Goal: Check status: Check status

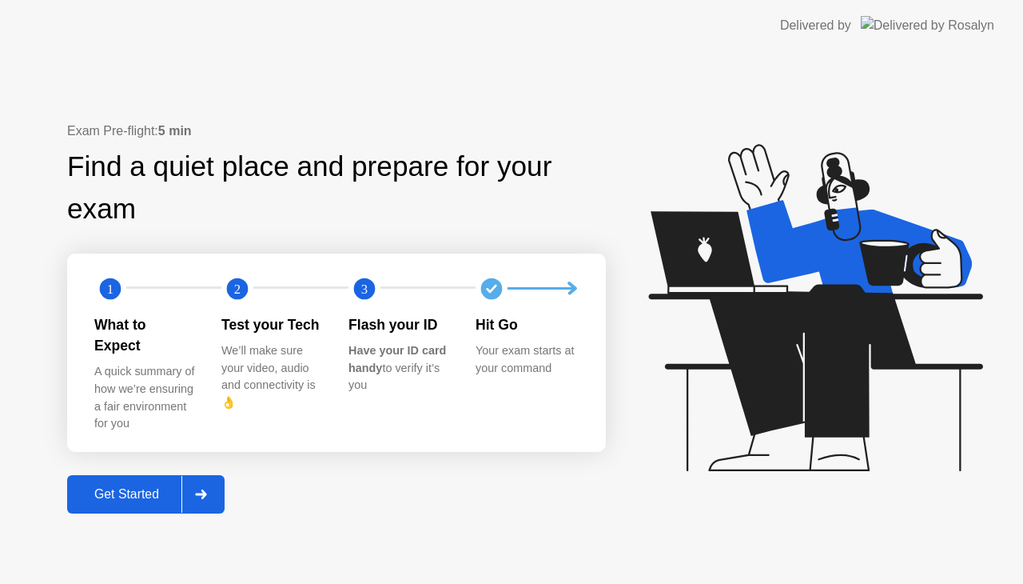
click at [140, 488] on div "Get Started" at bounding box center [127, 494] width 110 height 14
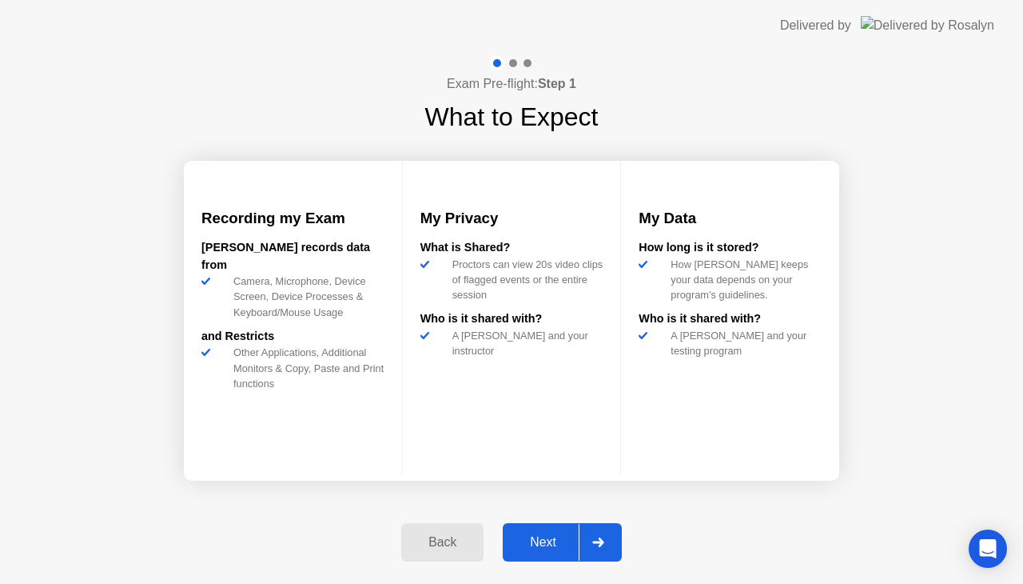
click at [552, 539] on div "Next" at bounding box center [543, 542] width 71 height 14
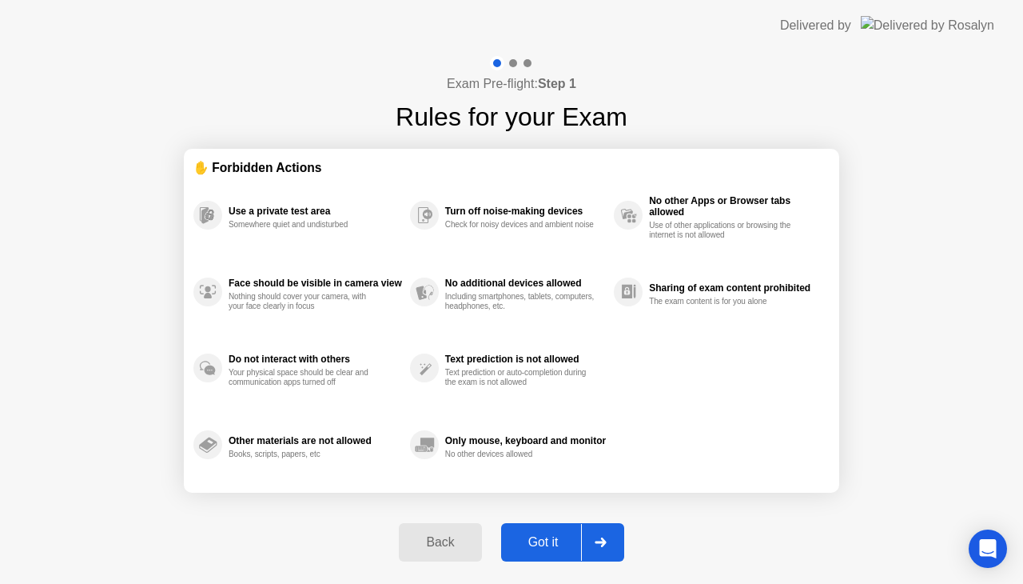
click at [550, 539] on div "Got it" at bounding box center [543, 542] width 75 height 14
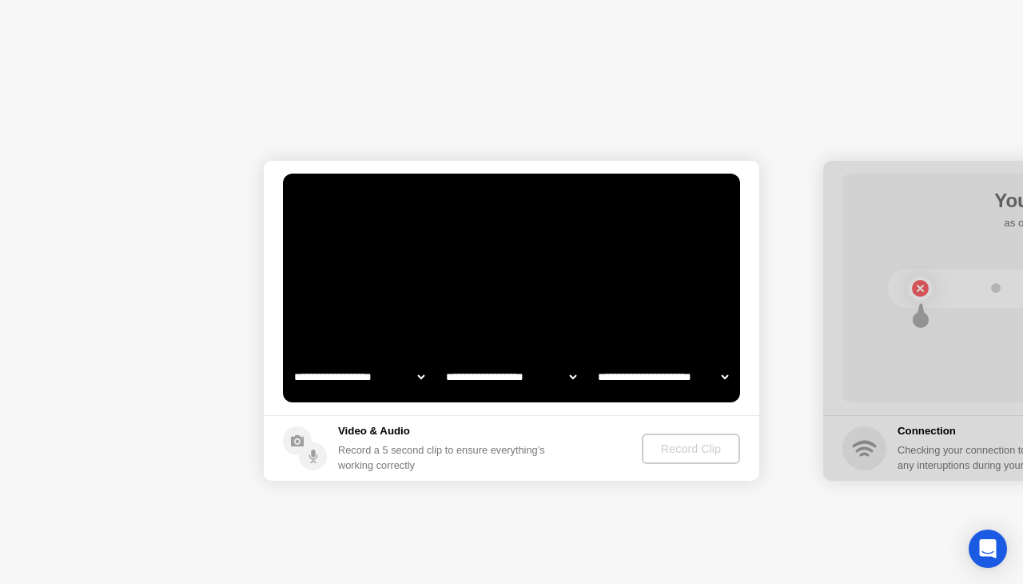
select select "**********"
select select "*******"
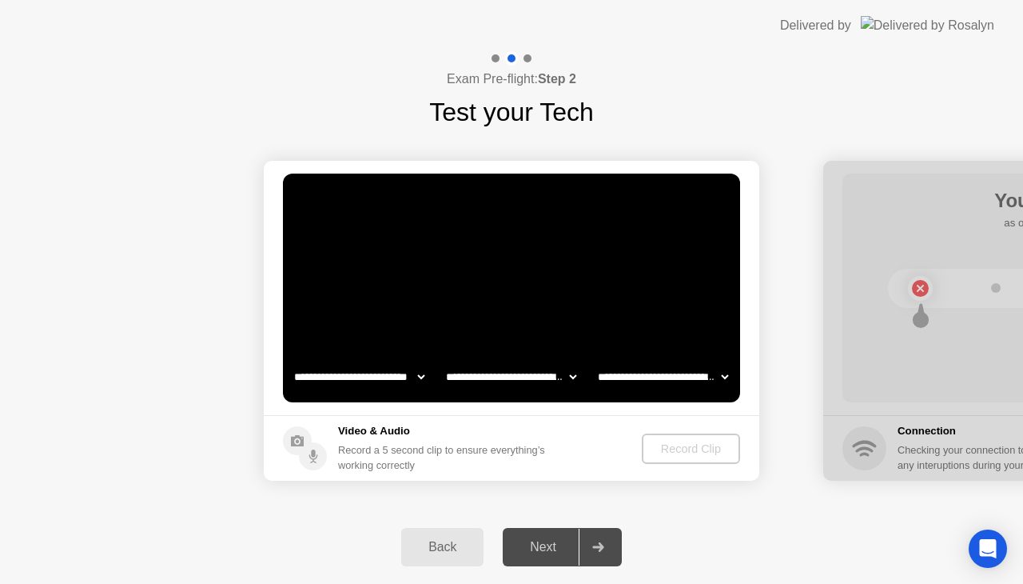
click at [550, 540] on div "Next" at bounding box center [543, 547] width 71 height 14
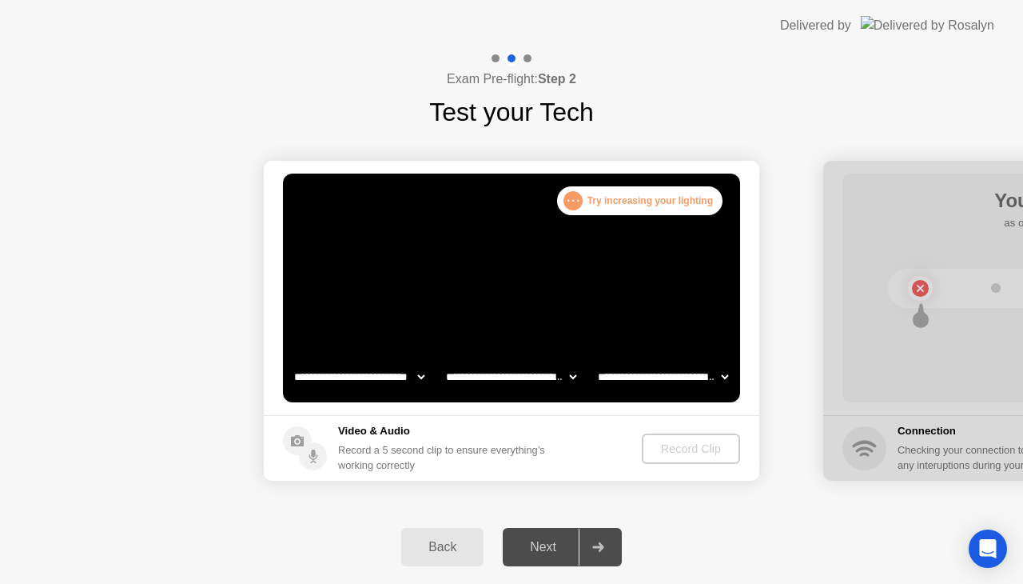
click at [550, 540] on div "Next" at bounding box center [543, 547] width 71 height 14
click at [544, 550] on div "Next" at bounding box center [543, 547] width 71 height 14
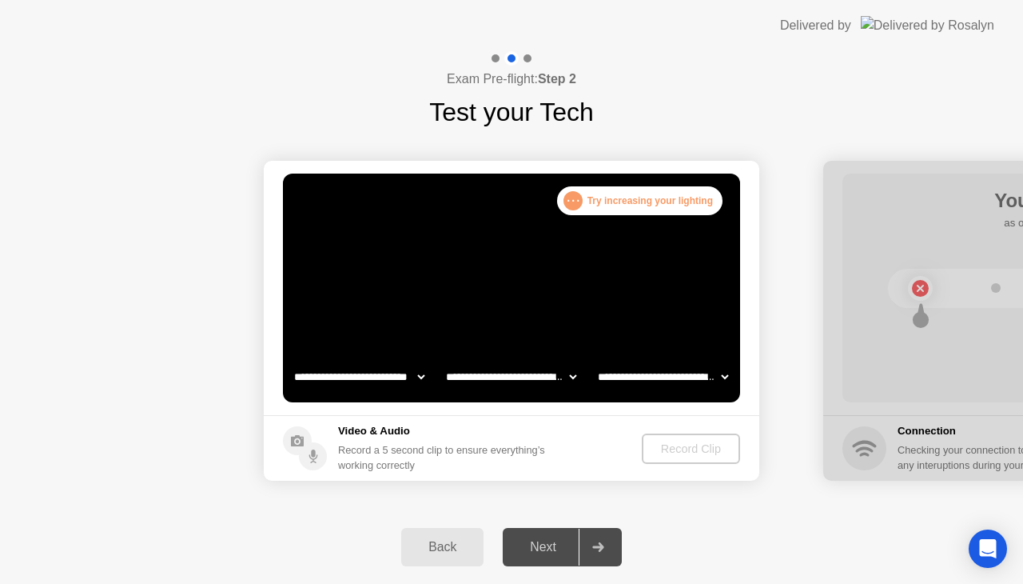
click at [544, 547] on div "Next" at bounding box center [543, 547] width 71 height 14
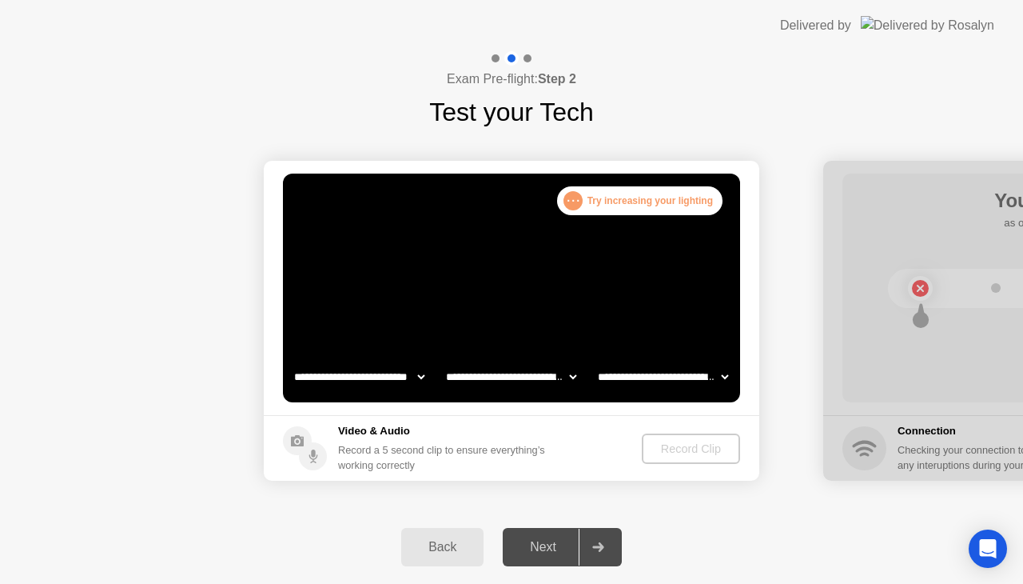
click at [544, 547] on div "Next" at bounding box center [543, 547] width 71 height 14
click at [543, 544] on div "Next" at bounding box center [543, 547] width 71 height 14
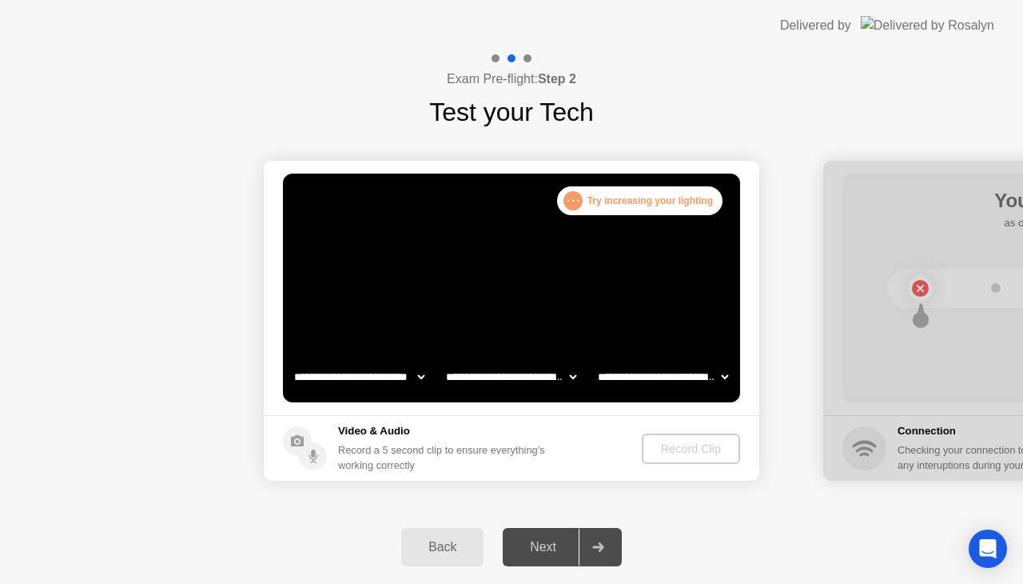
click at [543, 544] on div "Next" at bounding box center [543, 547] width 71 height 14
click at [542, 545] on div "Next" at bounding box center [543, 547] width 71 height 14
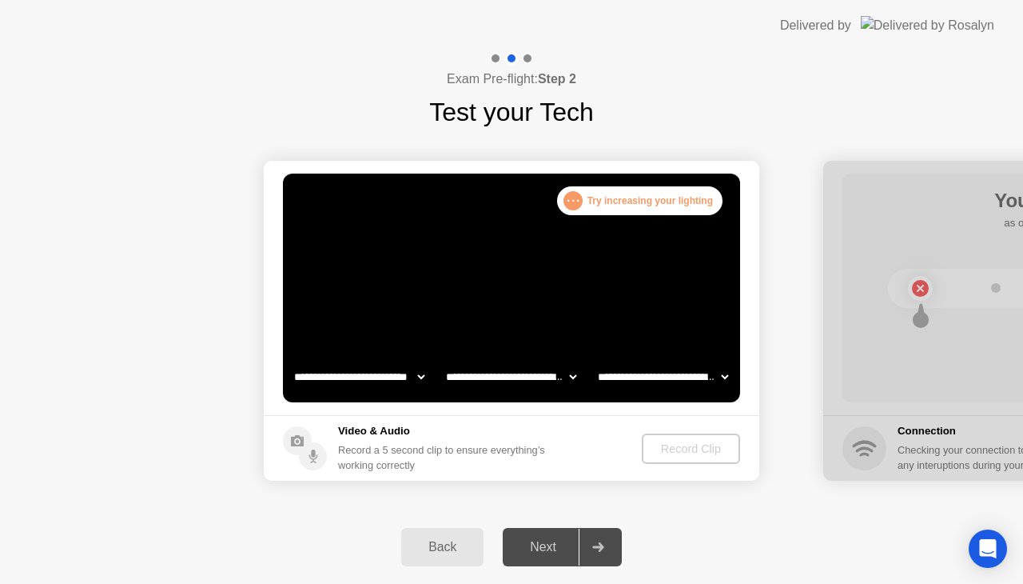
click at [542, 545] on div "Next" at bounding box center [543, 547] width 71 height 14
click at [540, 545] on div "Next" at bounding box center [543, 547] width 71 height 14
drag, startPoint x: 540, startPoint y: 545, endPoint x: 540, endPoint y: 554, distance: 8.8
click at [540, 548] on div "Next" at bounding box center [543, 547] width 71 height 14
click at [540, 554] on div "Next" at bounding box center [543, 547] width 71 height 14
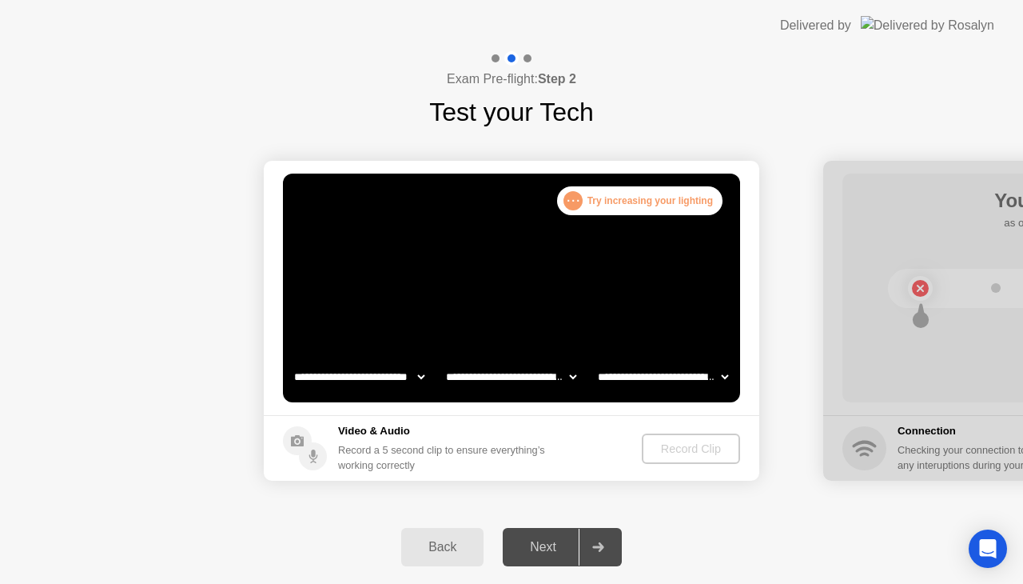
click at [538, 553] on div "Next" at bounding box center [543, 547] width 71 height 14
click at [541, 550] on div "Next" at bounding box center [543, 547] width 71 height 14
click at [537, 550] on div "Next" at bounding box center [543, 547] width 71 height 14
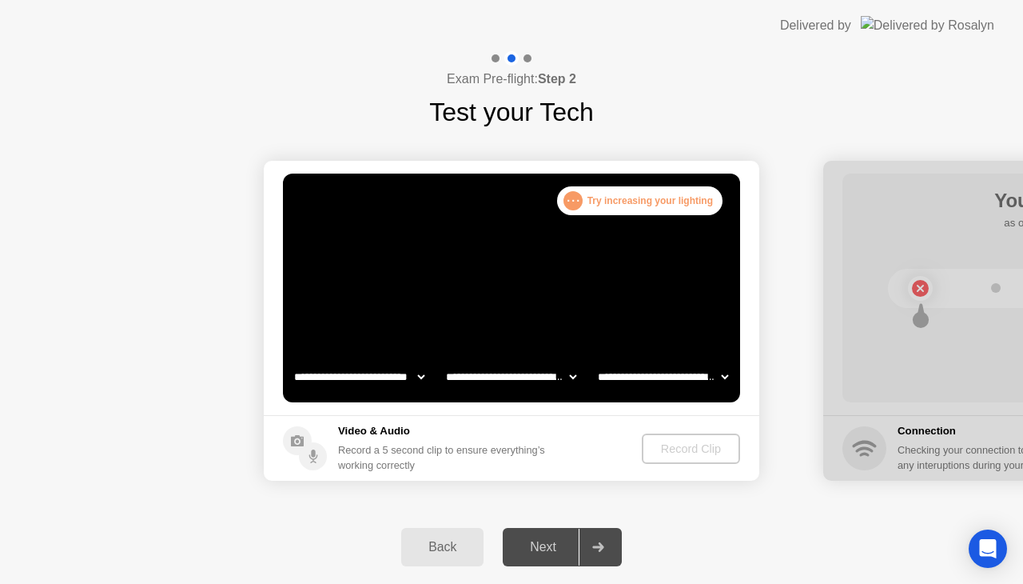
click at [537, 550] on div "Next" at bounding box center [543, 547] width 71 height 14
click at [556, 549] on div "Next" at bounding box center [543, 547] width 71 height 14
click at [550, 544] on div "Next" at bounding box center [543, 547] width 71 height 14
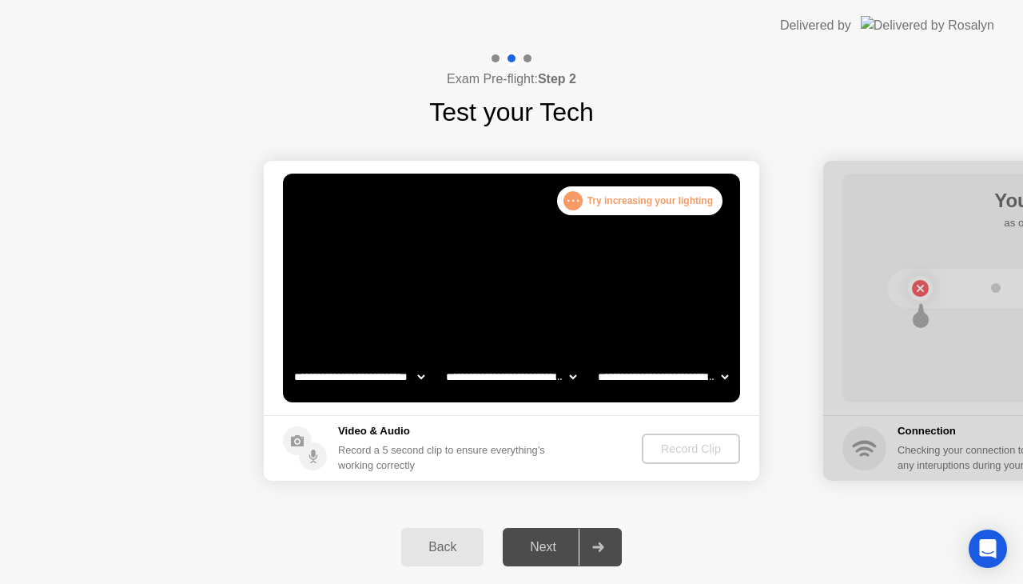
click at [550, 543] on div "Next" at bounding box center [543, 547] width 71 height 14
click at [548, 543] on div "Next" at bounding box center [543, 547] width 71 height 14
click at [548, 544] on div "Next" at bounding box center [543, 547] width 71 height 14
click at [552, 543] on div "Next" at bounding box center [543, 547] width 71 height 14
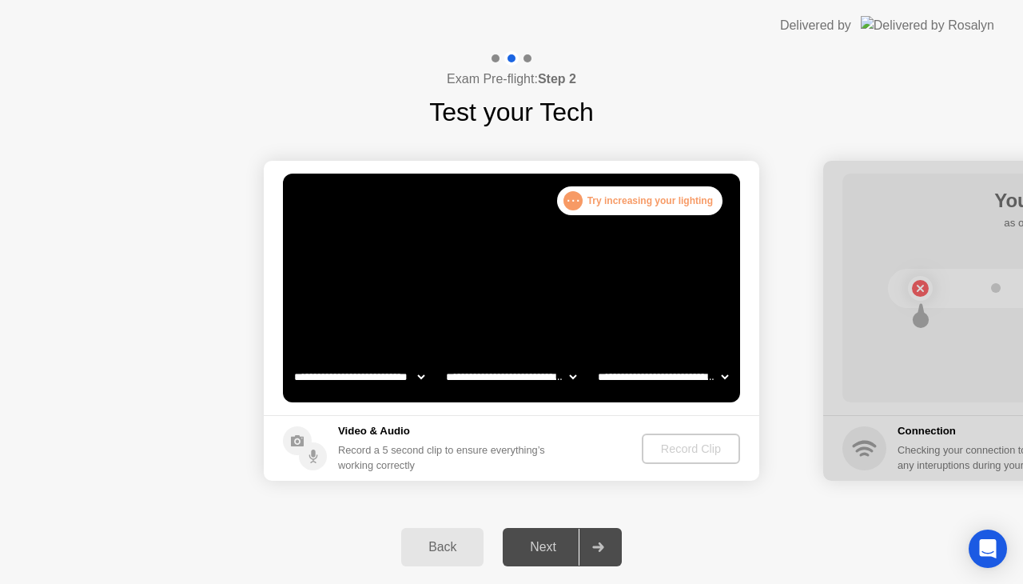
drag, startPoint x: 313, startPoint y: 277, endPoint x: 283, endPoint y: 300, distance: 37.1
click at [508, 534] on div "Back Next" at bounding box center [511, 547] width 1023 height 74
drag, startPoint x: 517, startPoint y: 524, endPoint x: 420, endPoint y: 562, distance: 104.5
click at [500, 553] on div "Back Next" at bounding box center [511, 547] width 1023 height 74
click at [550, 553] on div "Next" at bounding box center [543, 547] width 71 height 14
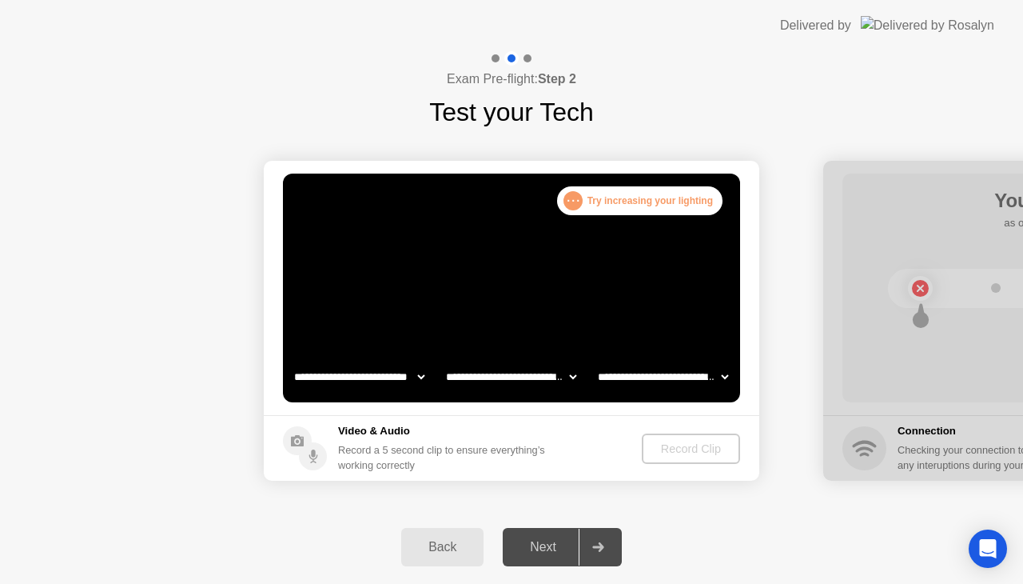
click at [550, 553] on div "Next" at bounding box center [543, 547] width 71 height 14
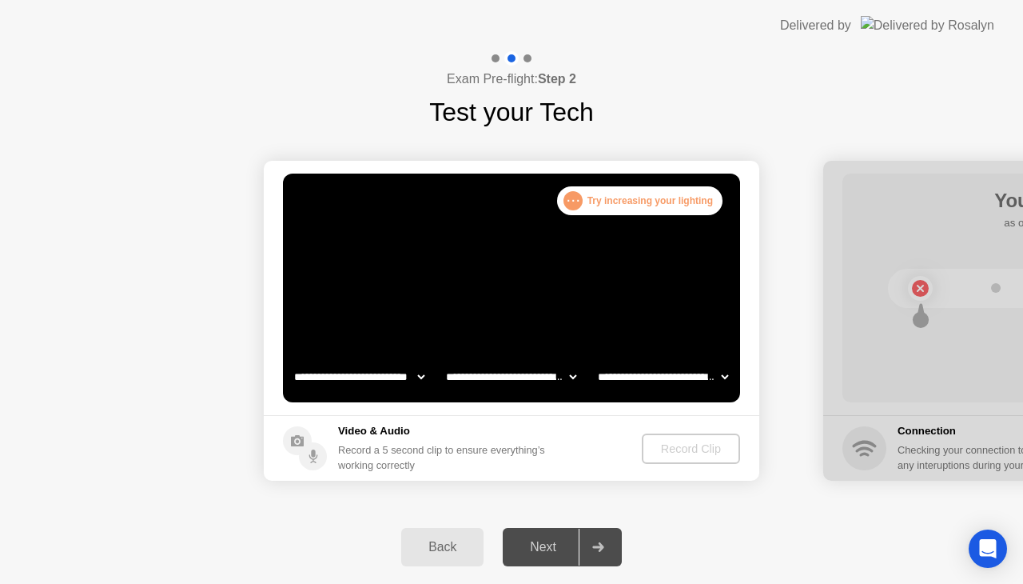
click at [550, 553] on div "Next" at bounding box center [543, 547] width 71 height 14
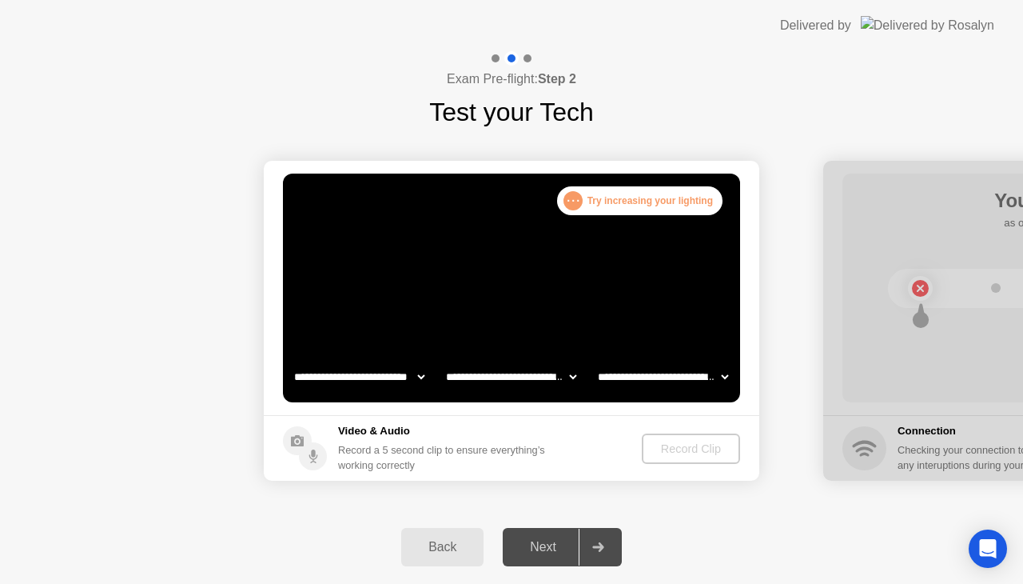
click at [550, 553] on div "Next" at bounding box center [543, 547] width 71 height 14
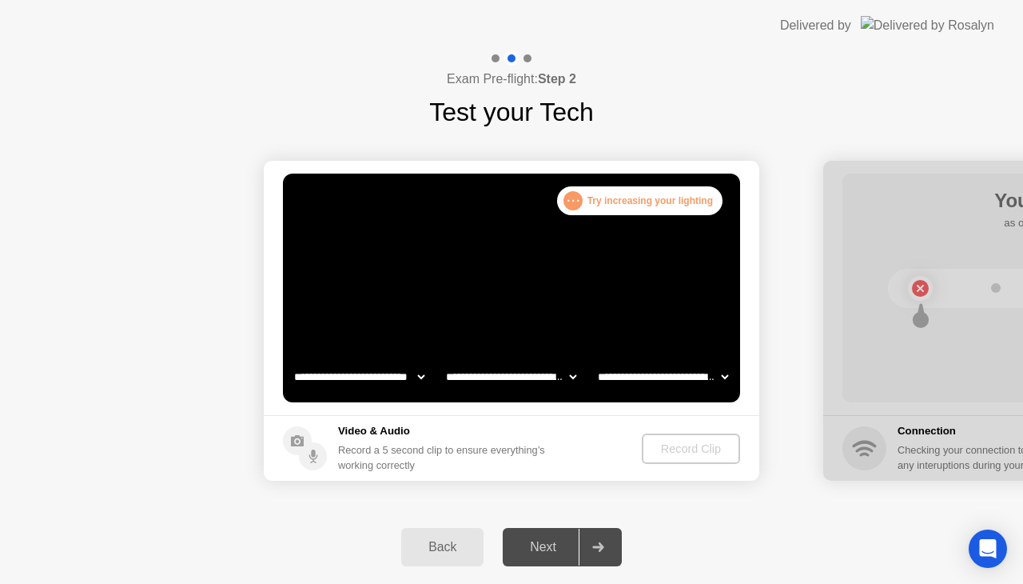
click at [550, 553] on div "Next" at bounding box center [543, 547] width 71 height 14
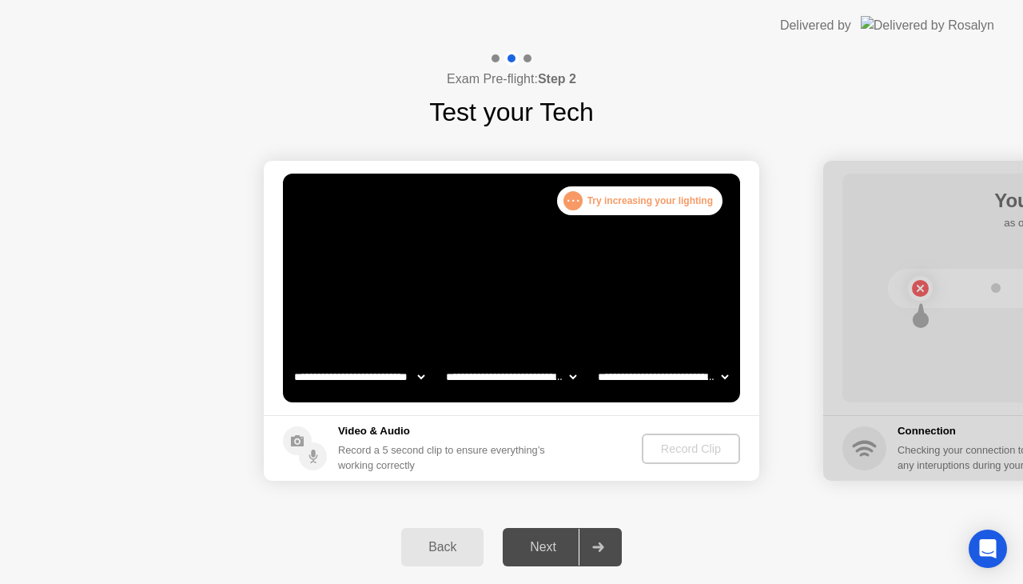
click at [550, 553] on div "Next" at bounding box center [543, 547] width 71 height 14
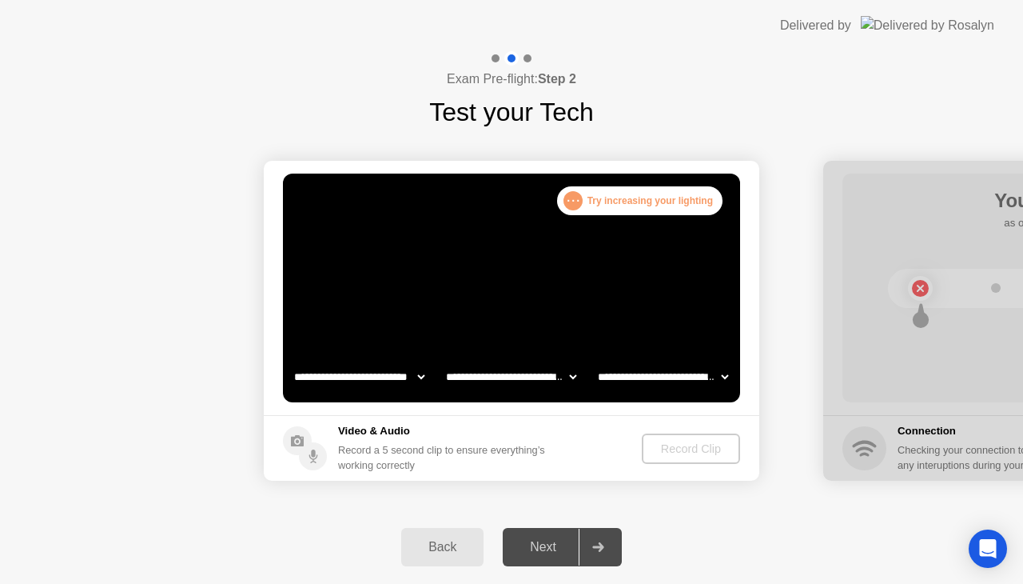
click at [550, 553] on div "Next" at bounding box center [543, 547] width 71 height 14
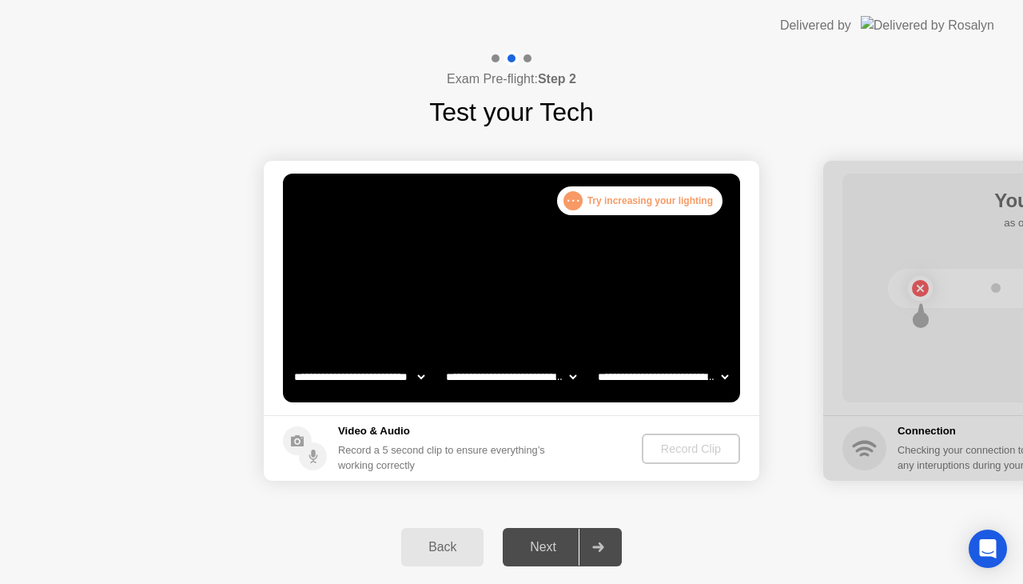
click at [550, 553] on div "Next" at bounding box center [543, 547] width 71 height 14
click at [552, 552] on div "Next" at bounding box center [543, 547] width 71 height 14
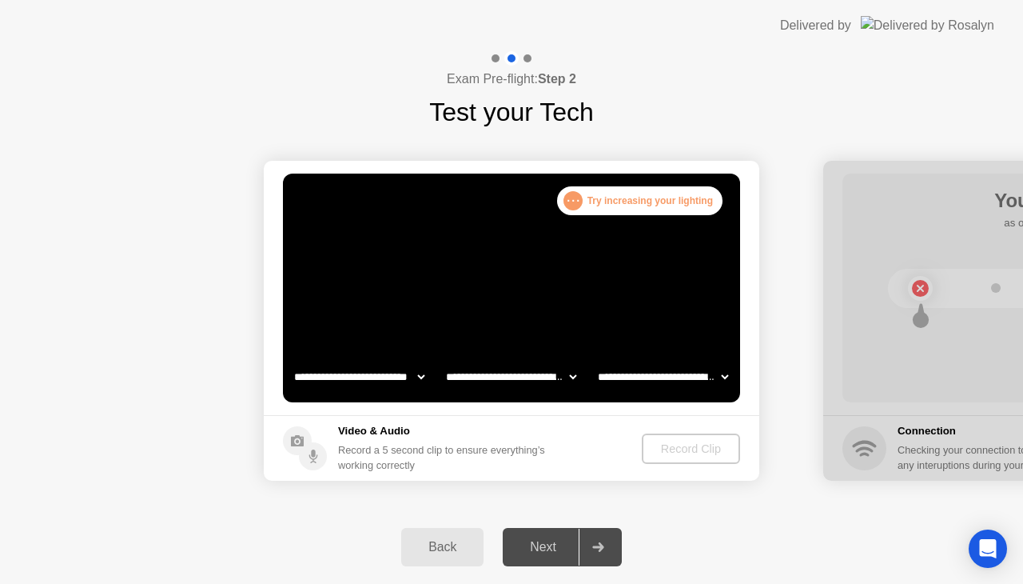
click at [564, 540] on div "Next" at bounding box center [543, 547] width 71 height 14
click at [564, 541] on div "Next" at bounding box center [543, 547] width 71 height 14
click at [566, 541] on div "Next" at bounding box center [543, 547] width 71 height 14
click at [257, 84] on div "Exam Pre-flight: Step 2 Test your Tech" at bounding box center [511, 91] width 1023 height 80
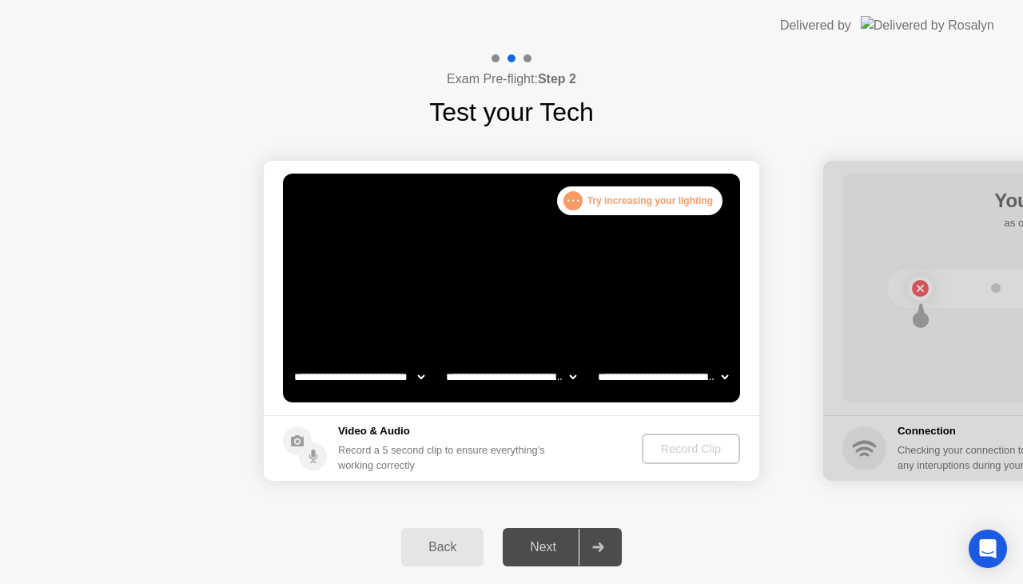
click at [0, 22] on header "Delivered by" at bounding box center [511, 25] width 1023 height 51
click at [529, 553] on div "Next" at bounding box center [543, 547] width 71 height 14
click at [533, 547] on div "Next" at bounding box center [543, 547] width 71 height 14
drag, startPoint x: 136, startPoint y: 0, endPoint x: 124, endPoint y: 131, distance: 131.7
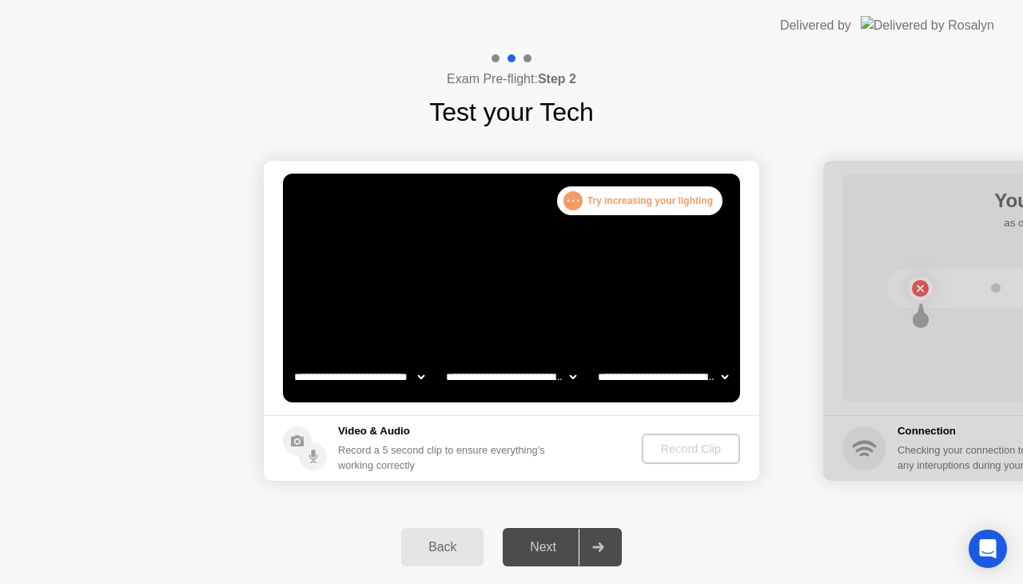
click at [124, 131] on div "**********" at bounding box center [511, 320] width 1023 height 379
click at [270, 534] on div "Back Next" at bounding box center [511, 547] width 1023 height 74
click at [380, 172] on main "**********" at bounding box center [512, 288] width 496 height 254
click at [508, 516] on div "Back Next" at bounding box center [511, 547] width 1023 height 74
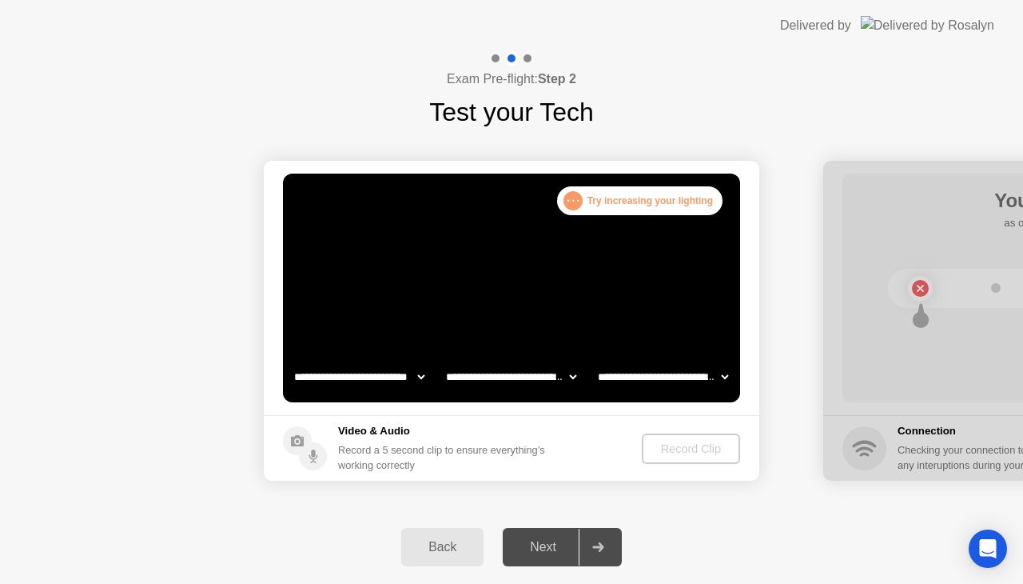
drag, startPoint x: 1015, startPoint y: 291, endPoint x: 1019, endPoint y: 221, distance: 69.7
drag, startPoint x: 895, startPoint y: 91, endPoint x: 881, endPoint y: 94, distance: 14.6
